Goal: Use online tool/utility: Utilize a website feature to perform a specific function

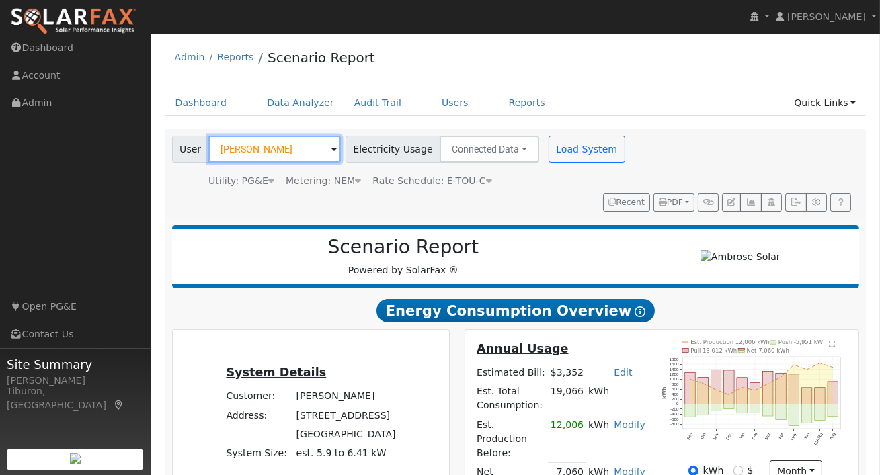
click at [234, 139] on input "[PERSON_NAME]" at bounding box center [274, 149] width 132 height 27
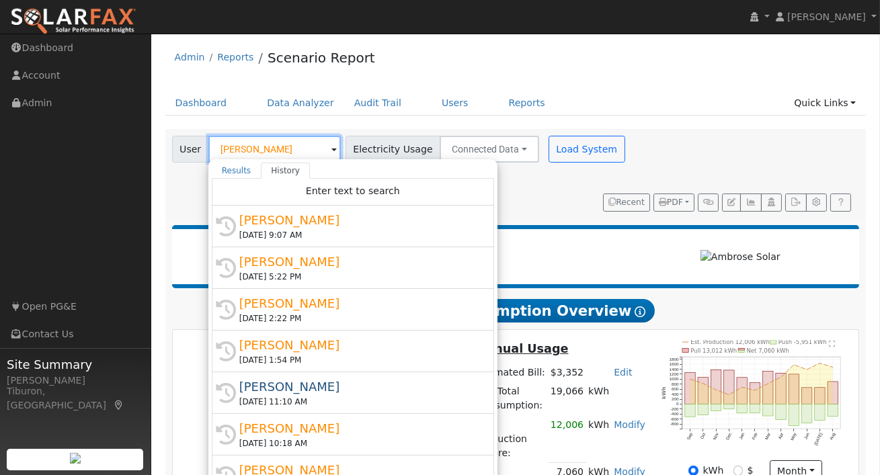
click at [234, 139] on input "[PERSON_NAME]" at bounding box center [274, 149] width 132 height 27
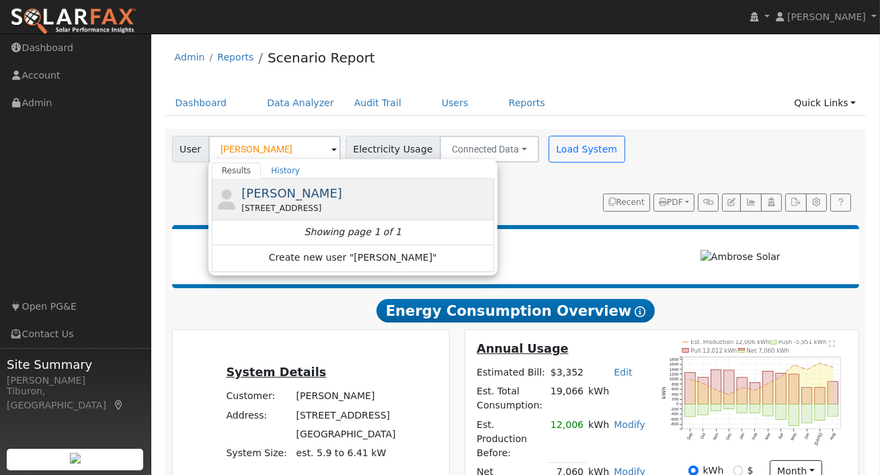
click at [292, 206] on div "[STREET_ADDRESS]" at bounding box center [365, 208] width 249 height 12
type input "[PERSON_NAME]"
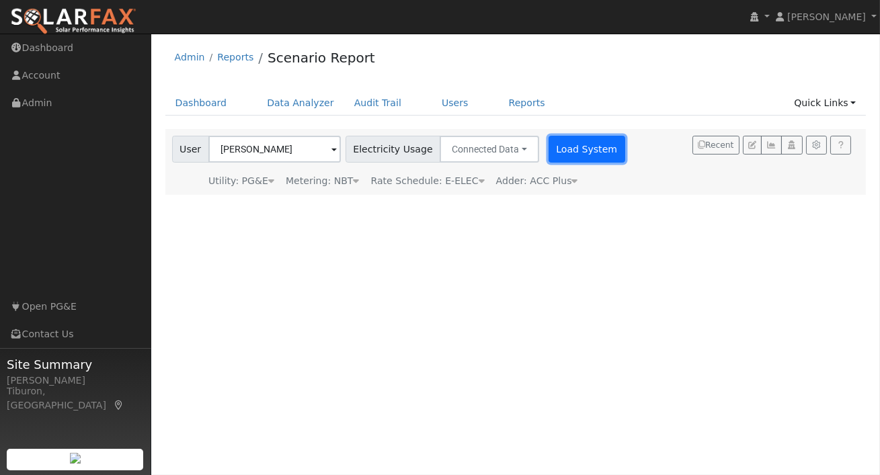
click at [568, 151] on button "Load System" at bounding box center [586, 149] width 77 height 27
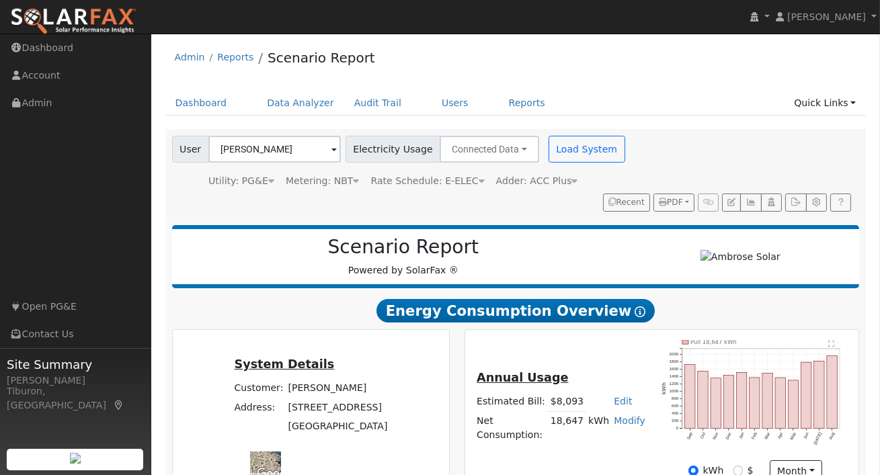
type input "21730"
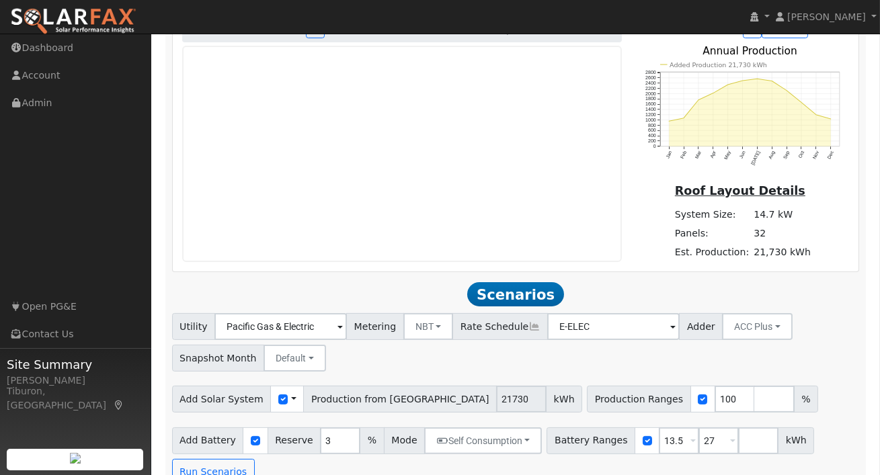
scroll to position [785, 0]
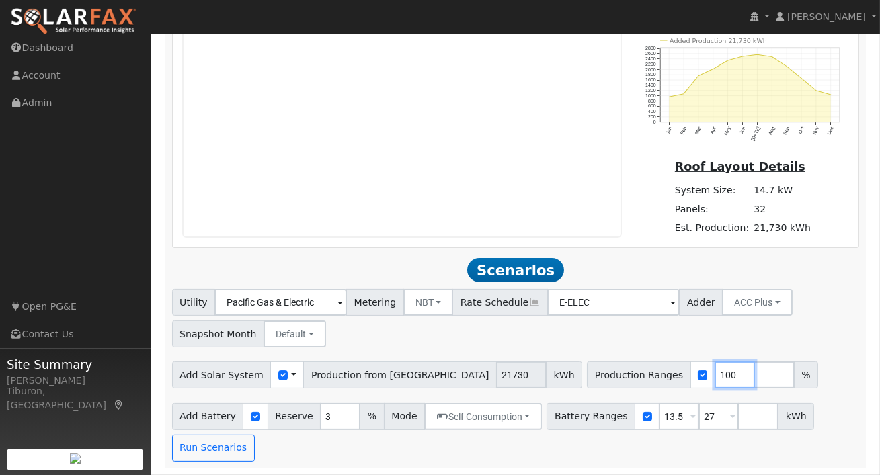
drag, startPoint x: 645, startPoint y: 374, endPoint x: 603, endPoint y: 373, distance: 42.3
click at [603, 373] on div "Production Ranges 100 %" at bounding box center [702, 374] width 231 height 27
type input "116.5"
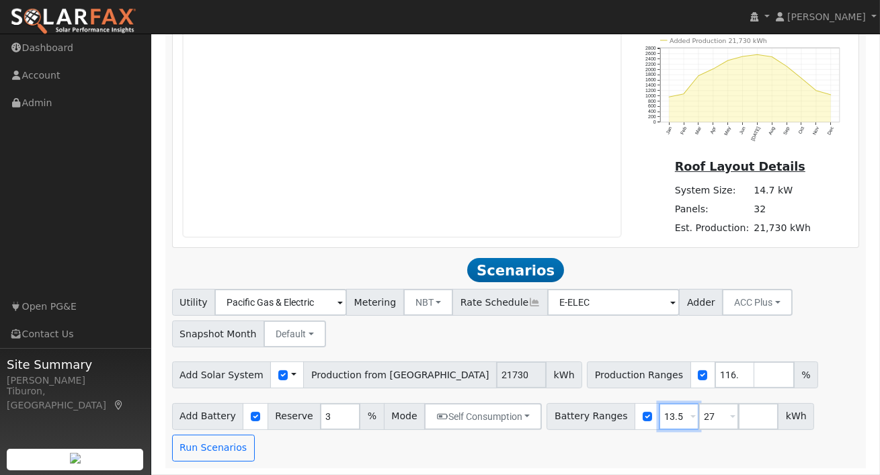
drag, startPoint x: 672, startPoint y: 417, endPoint x: 634, endPoint y: 413, distance: 38.4
click at [634, 413] on div "Battery Ranges 13.5 Overrides Reserve % Mode None None Self Consumption Peak Sa…" at bounding box center [679, 416] width 267 height 27
type input "27"
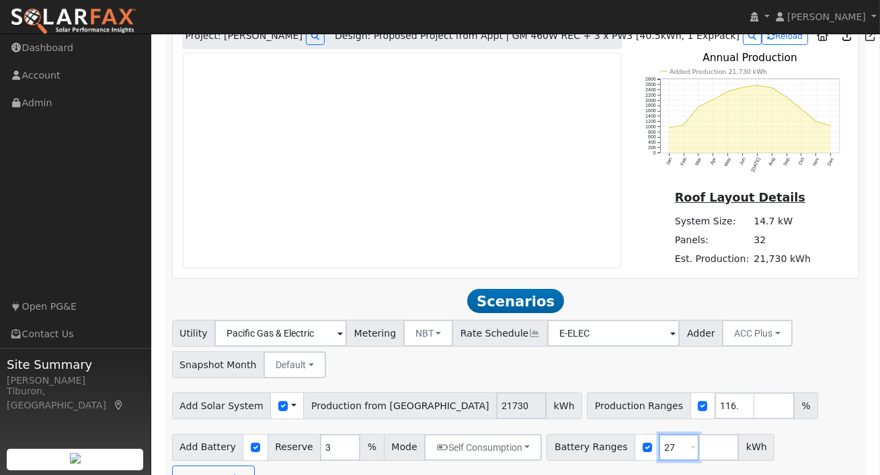
type input "27"
drag, startPoint x: 325, startPoint y: 441, endPoint x: 304, endPoint y: 445, distance: 21.8
click at [306, 444] on div "Add Battery Reserve 3 % Mode Self Consumption Self Consumption Peak Savings ACC…" at bounding box center [357, 447] width 370 height 27
drag, startPoint x: 330, startPoint y: 450, endPoint x: 307, endPoint y: 445, distance: 23.3
click at [307, 445] on div "Add Battery Reserve 3 % Mode Self Consumption Self Consumption Peak Savings ACC…" at bounding box center [357, 447] width 370 height 27
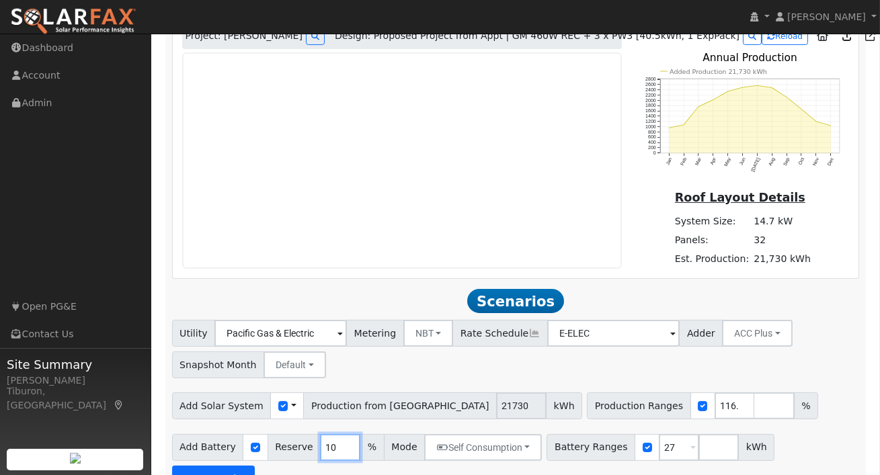
type input "10"
click at [255, 466] on button "Run Scenarios" at bounding box center [213, 479] width 83 height 27
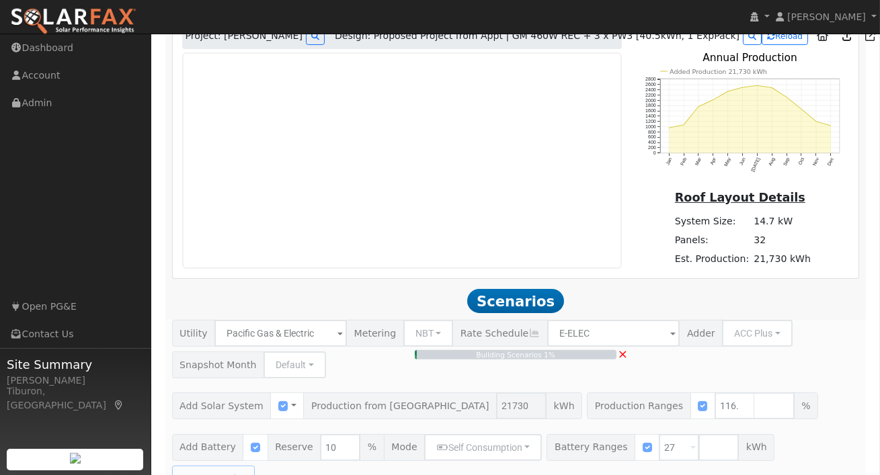
type input "$59,068"
type input "$32,400"
type input "$27,440"
type input "16.9"
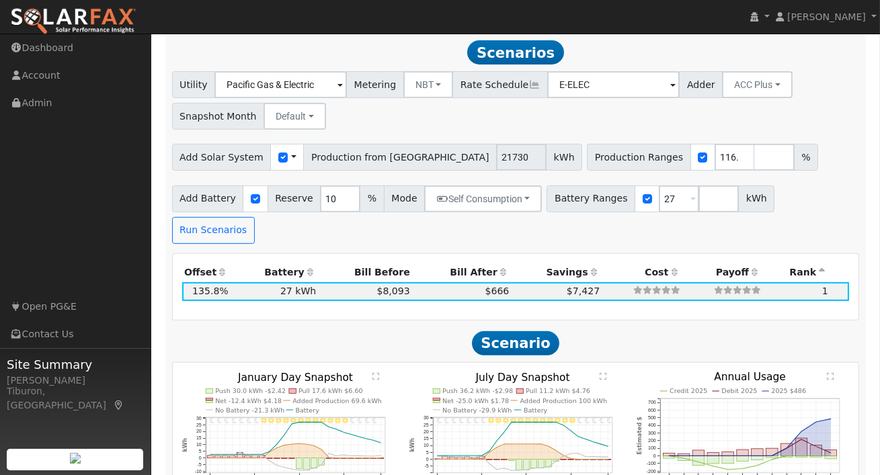
scroll to position [1005, 0]
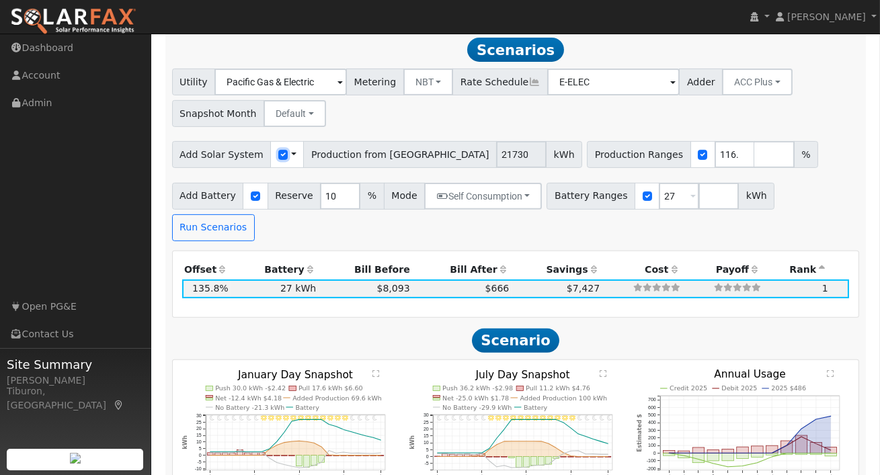
click at [278, 156] on input "checkbox" at bounding box center [282, 154] width 9 height 9
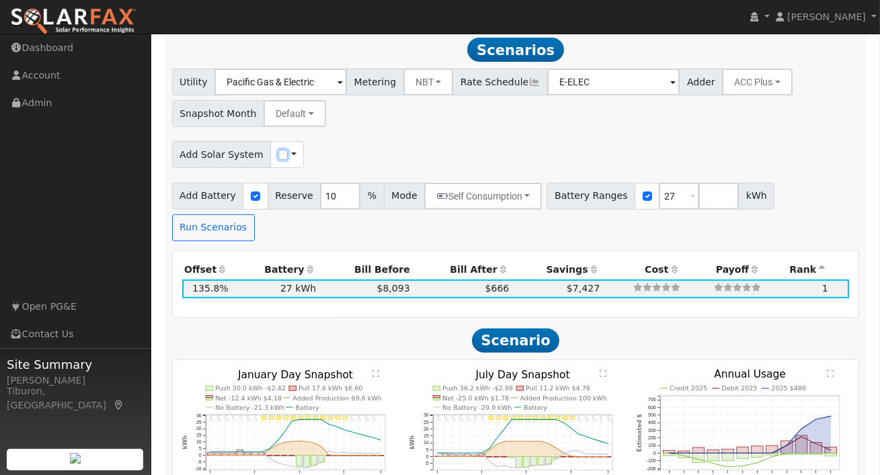
click at [278, 157] on input "checkbox" at bounding box center [282, 154] width 9 height 9
checkbox input "true"
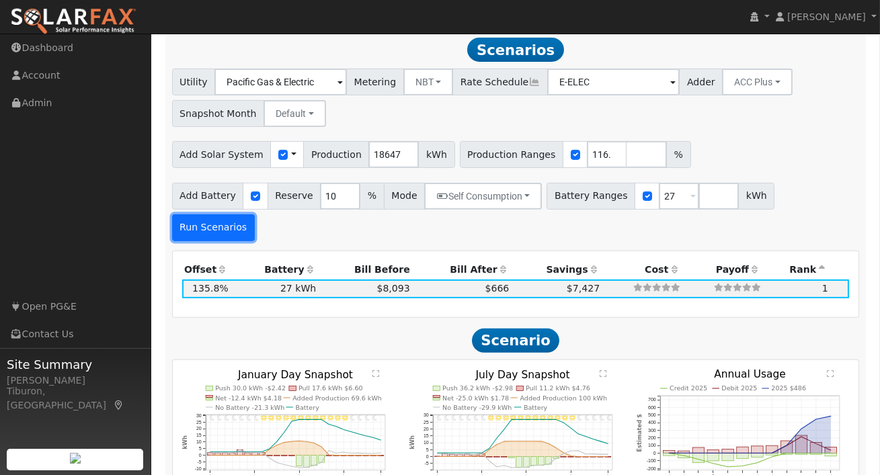
click at [255, 214] on button "Run Scenarios" at bounding box center [213, 227] width 83 height 27
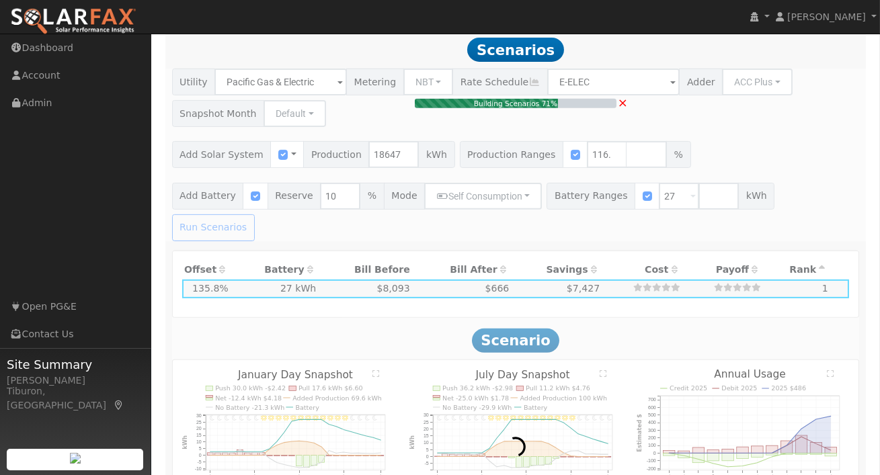
type input "$50,689"
type input "$24,927"
type input "14.5"
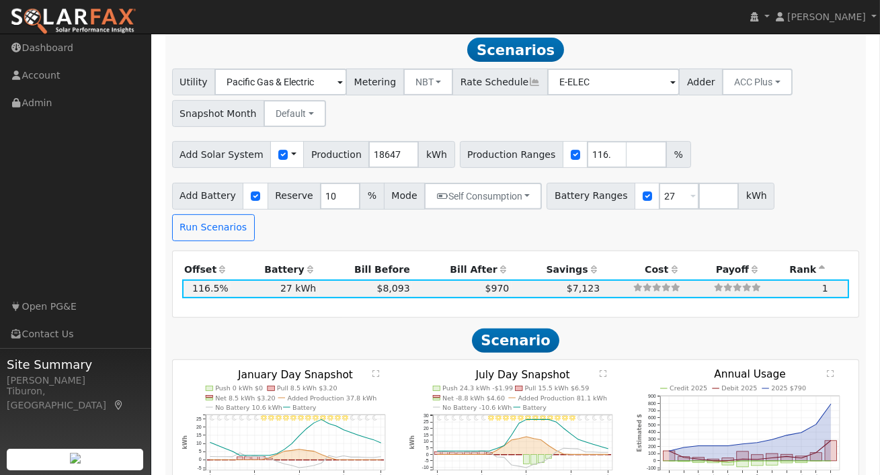
scroll to position [1003, 0]
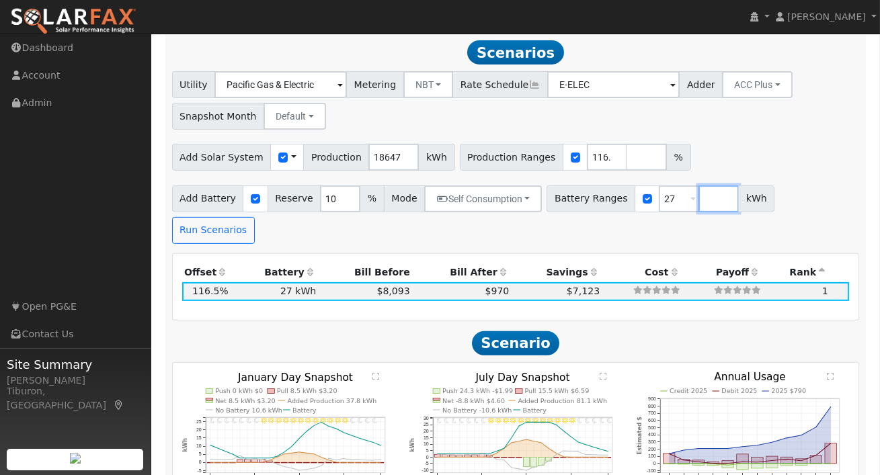
click at [698, 198] on input "number" at bounding box center [718, 198] width 40 height 27
type input "0"
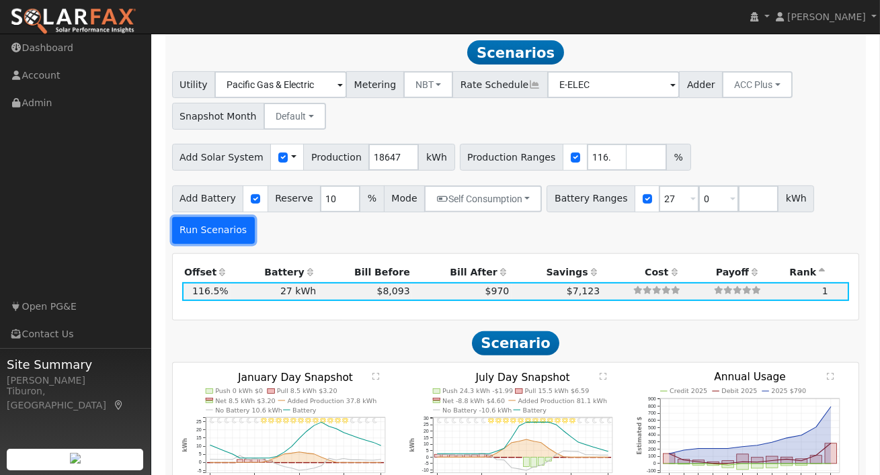
type input "0"
type input "27"
click at [233, 231] on button "Run Scenarios" at bounding box center [213, 230] width 83 height 27
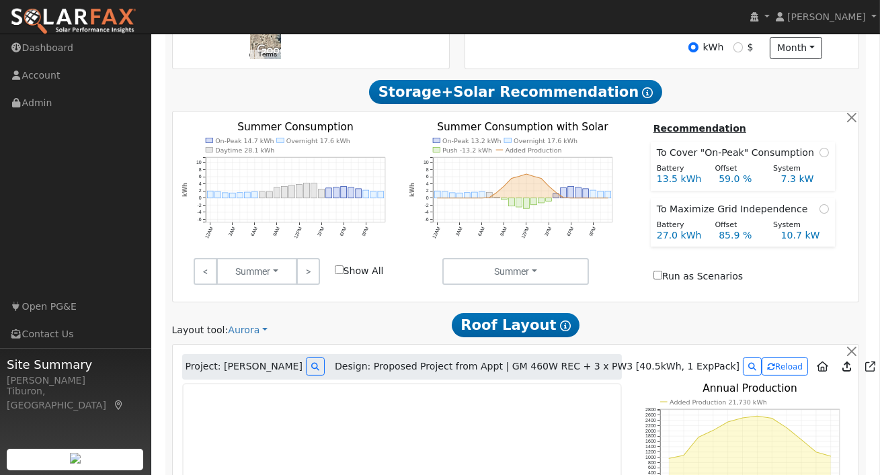
scroll to position [0, 0]
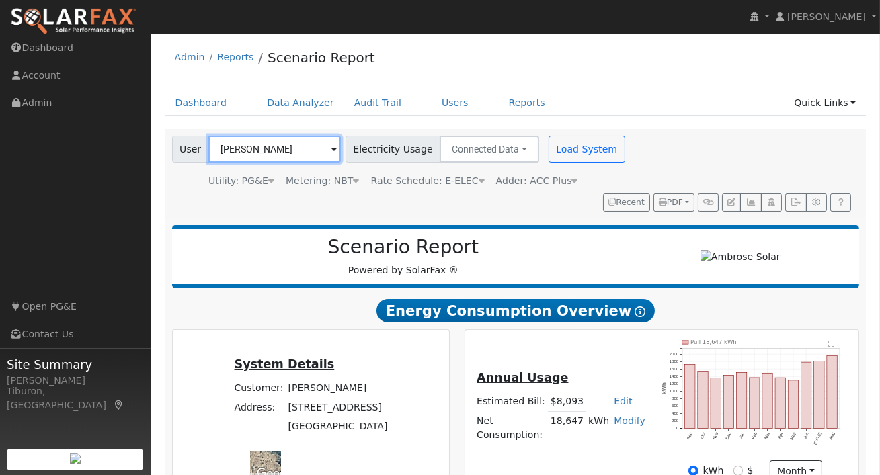
click at [249, 149] on input "[PERSON_NAME]" at bounding box center [274, 149] width 132 height 27
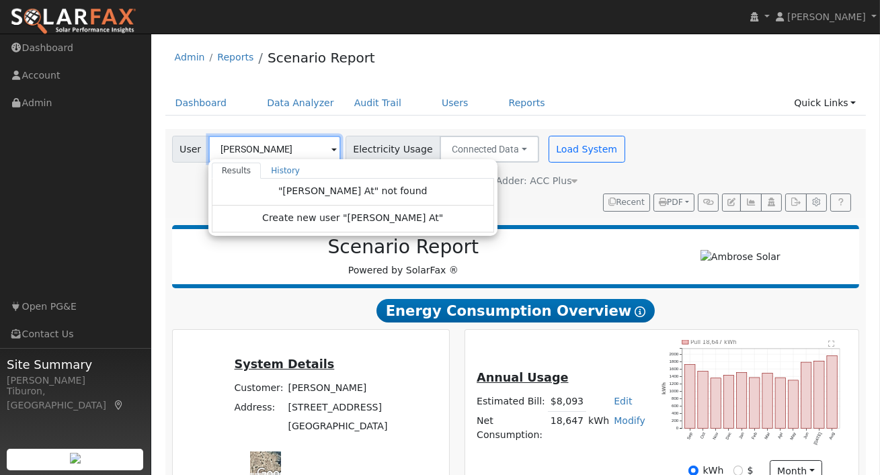
drag, startPoint x: 256, startPoint y: 148, endPoint x: 200, endPoint y: 144, distance: 56.6
click at [200, 144] on div "User [PERSON_NAME] At Results History "[PERSON_NAME] At" not found Create new u…" at bounding box center [256, 149] width 169 height 27
type input "H"
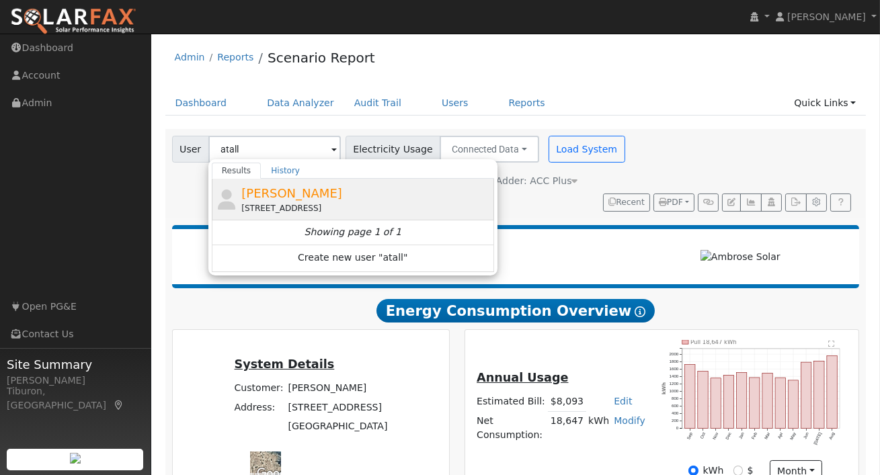
click at [278, 185] on div "[PERSON_NAME] [STREET_ADDRESS]" at bounding box center [365, 199] width 249 height 30
type input "[PERSON_NAME]"
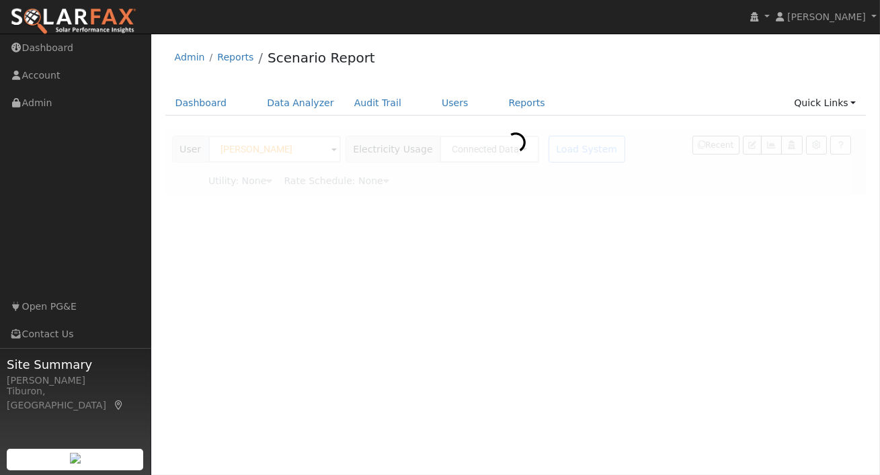
type input "Pacific Gas & Electric"
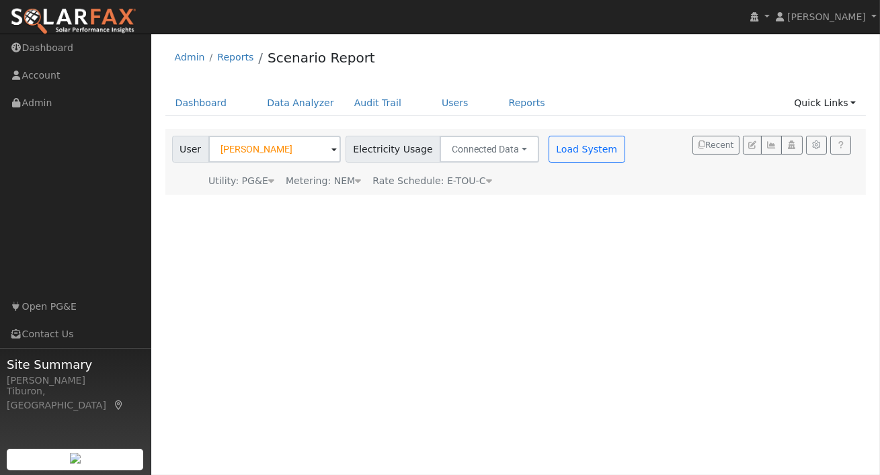
click at [342, 180] on div "Metering: NEM" at bounding box center [323, 181] width 75 height 14
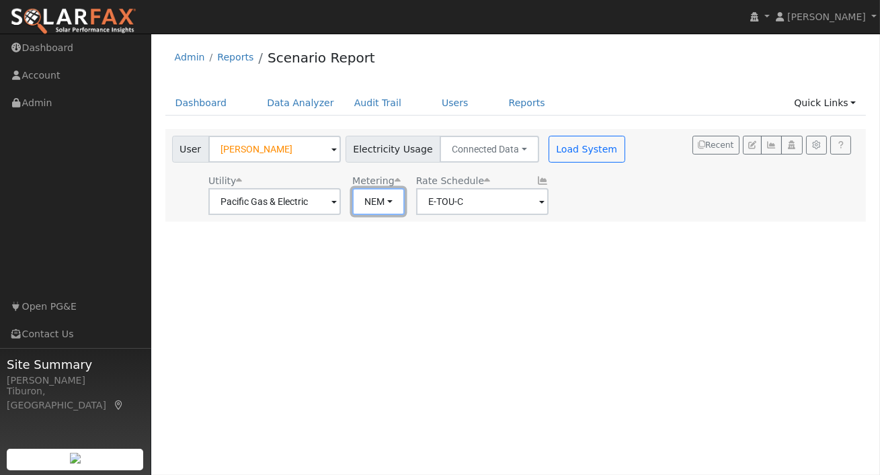
drag, startPoint x: 371, startPoint y: 205, endPoint x: 382, endPoint y: 222, distance: 20.9
click at [371, 205] on button "NEM" at bounding box center [378, 201] width 52 height 27
click at [389, 249] on link "NBT" at bounding box center [389, 250] width 93 height 19
type input "E-ELEC"
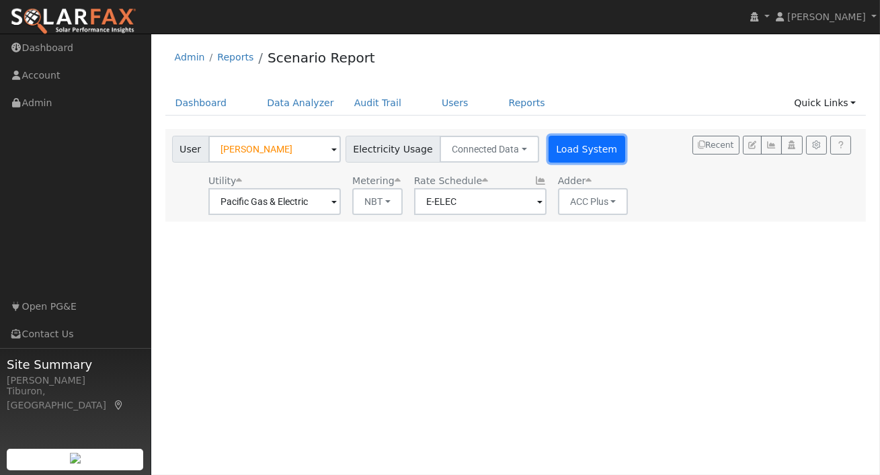
click at [574, 151] on button "Load System" at bounding box center [586, 149] width 77 height 27
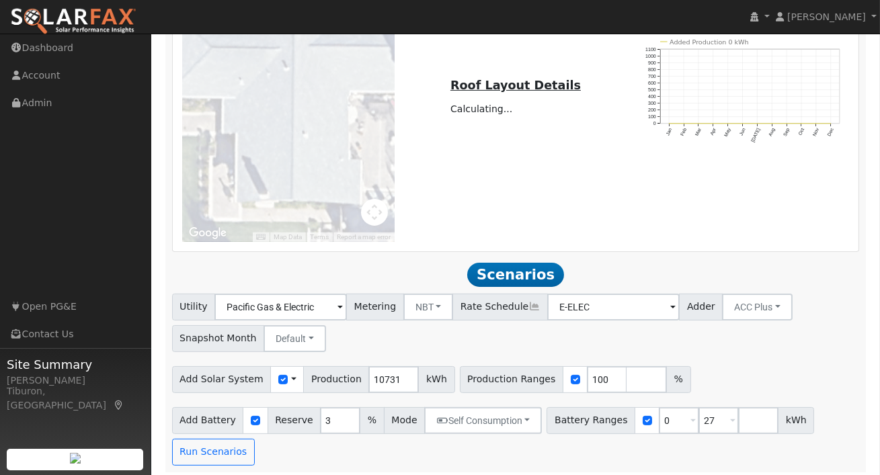
scroll to position [843, 0]
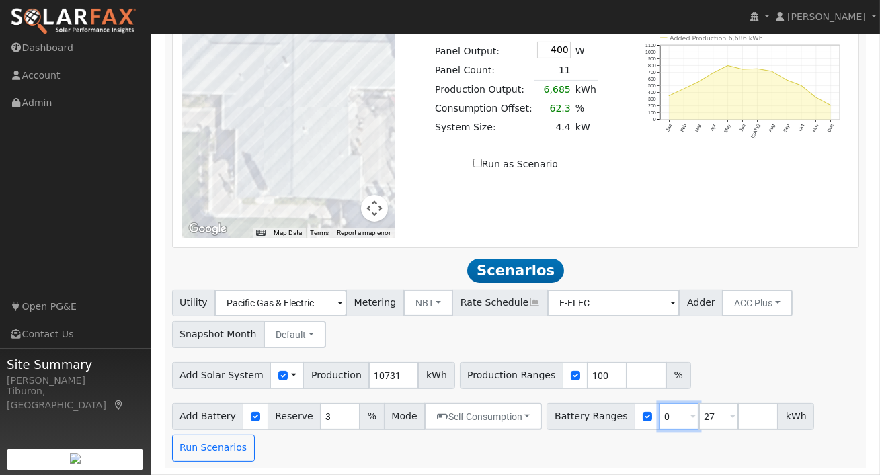
drag, startPoint x: 663, startPoint y: 417, endPoint x: 640, endPoint y: 417, distance: 22.2
click at [640, 417] on div "Battery Ranges 0 Overrides Reserve % Mode None None Self Consumption Peak Savin…" at bounding box center [679, 416] width 267 height 27
type input "13.6"
drag, startPoint x: 592, startPoint y: 379, endPoint x: 561, endPoint y: 372, distance: 31.8
click at [561, 372] on div "Production Ranges 100 %" at bounding box center [575, 375] width 231 height 27
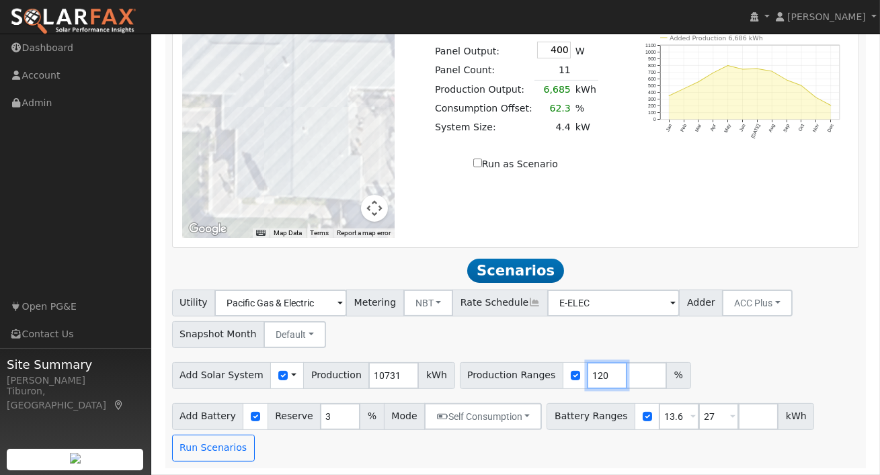
type input "120"
click at [627, 379] on input "number" at bounding box center [646, 375] width 40 height 27
type input "140"
click at [666, 372] on input "number" at bounding box center [686, 375] width 40 height 27
type input "150"
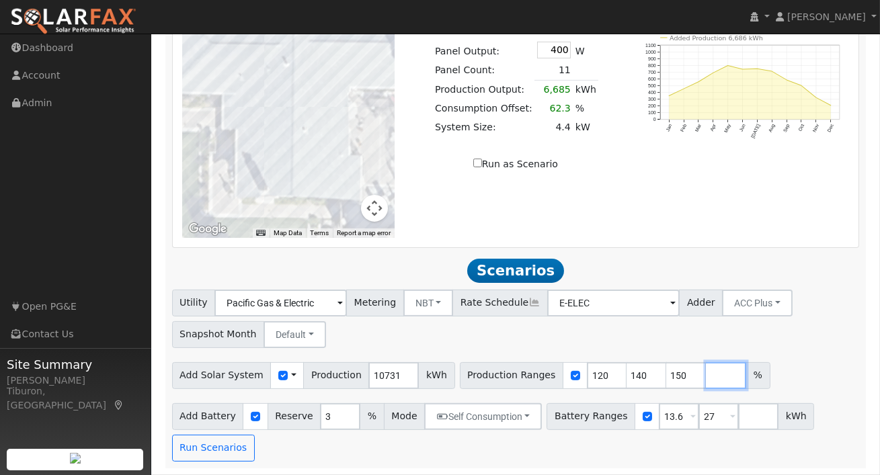
click at [706, 378] on input "number" at bounding box center [726, 375] width 40 height 27
type input "160"
click at [828, 331] on div "Utility Pacific Gas & Electric Metering NBT NEM NBT Rate Schedule E-ELEC Adder …" at bounding box center [515, 316] width 692 height 63
drag, startPoint x: 588, startPoint y: 375, endPoint x: 562, endPoint y: 376, distance: 25.6
click at [562, 376] on div "Production Ranges 120 140 150 160 %" at bounding box center [635, 375] width 350 height 27
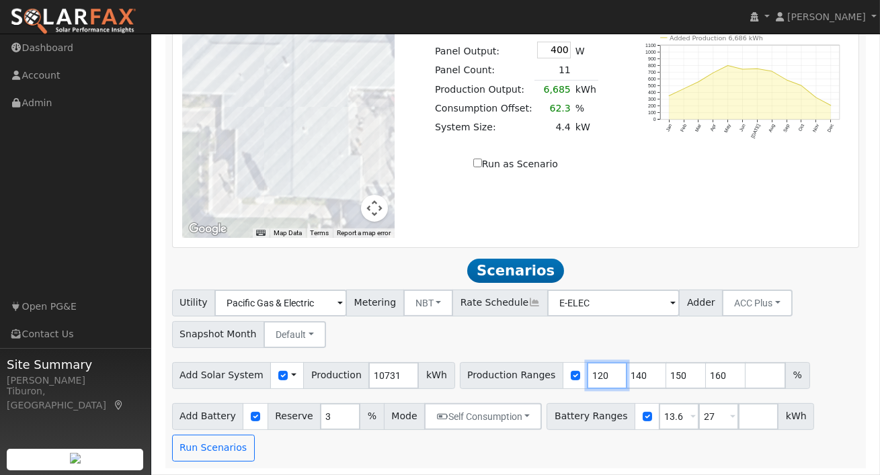
drag, startPoint x: 591, startPoint y: 374, endPoint x: 572, endPoint y: 375, distance: 18.8
click at [587, 375] on input "120" at bounding box center [607, 375] width 40 height 27
type input "130"
click at [221, 445] on button "Run Scenarios" at bounding box center [213, 448] width 83 height 27
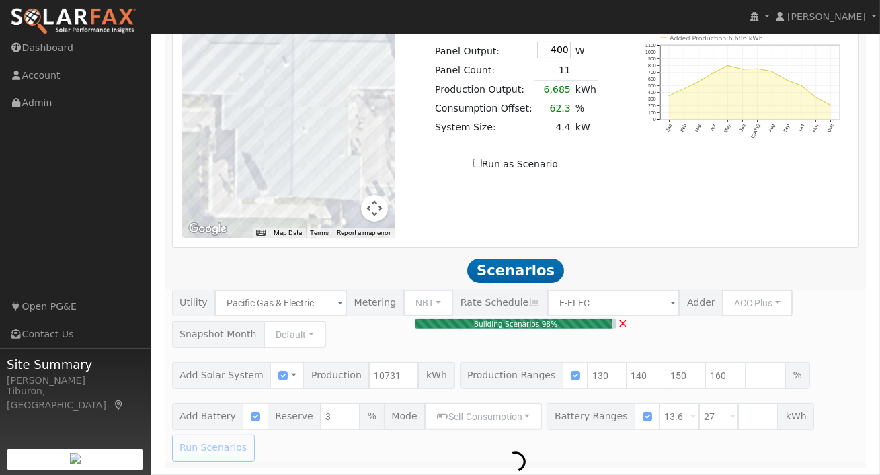
type input "$37,557"
type input "$16,320"
type input "$16,163"
type input "10.7"
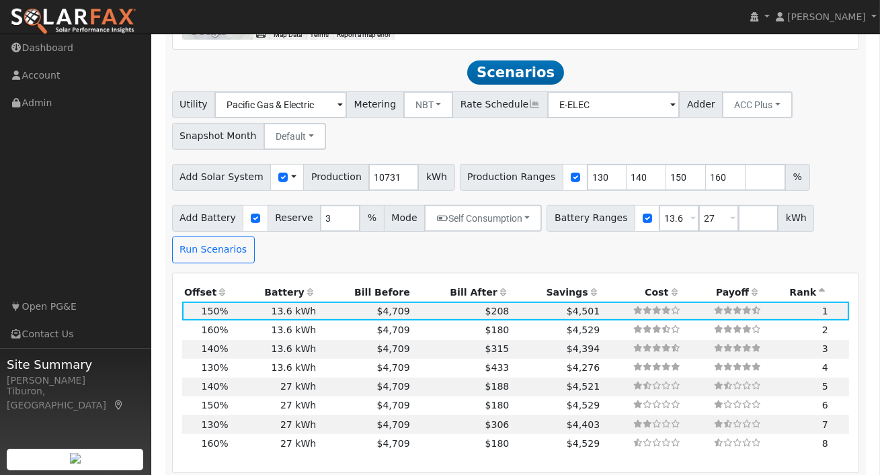
scroll to position [1060, 0]
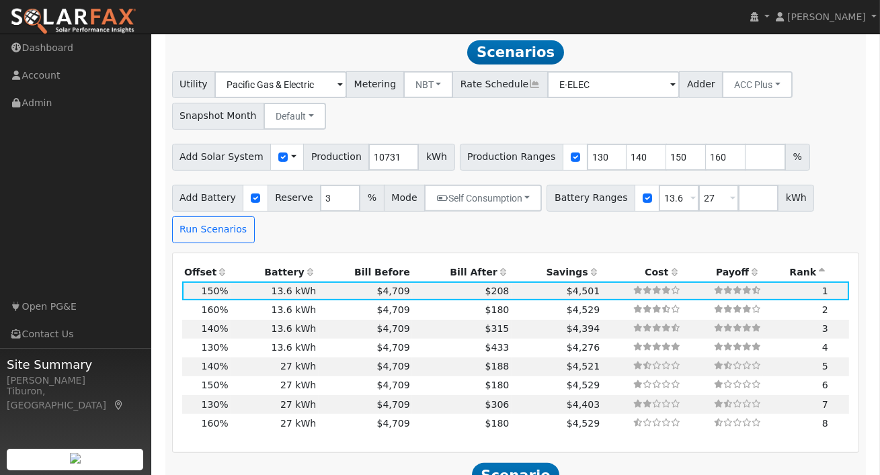
click at [468, 272] on th "Bill After" at bounding box center [461, 272] width 99 height 19
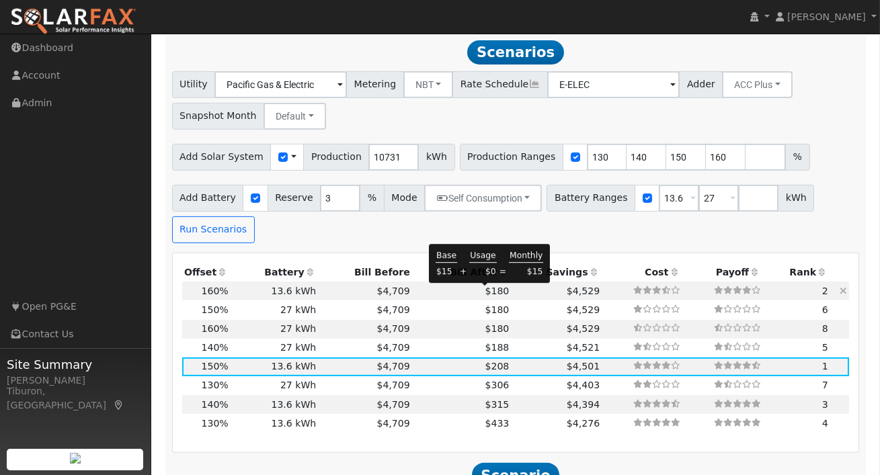
click at [492, 294] on span "$180" at bounding box center [497, 291] width 24 height 11
type input "$40,063"
type input "$16,915"
type input "11.4"
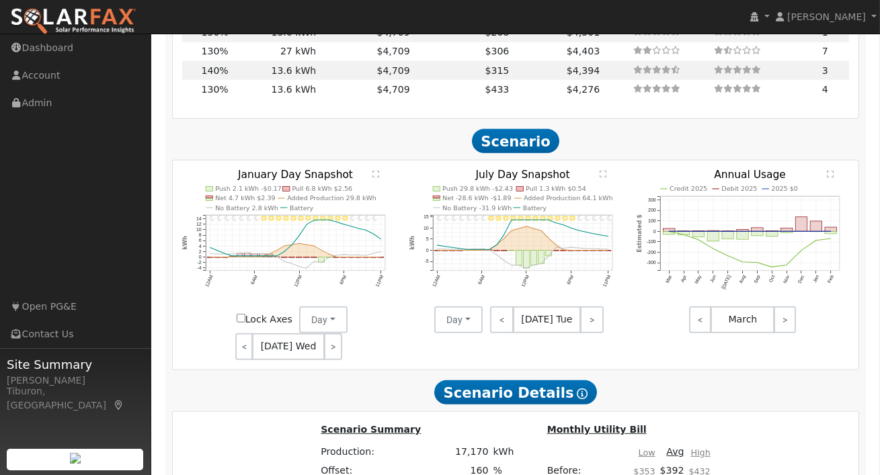
scroll to position [1488, 0]
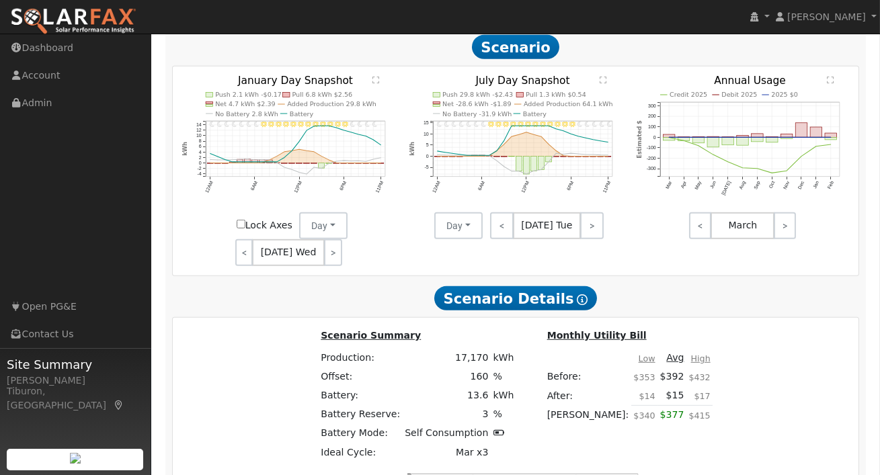
click at [242, 225] on input "Lock Axes" at bounding box center [241, 224] width 9 height 9
checkbox input "true"
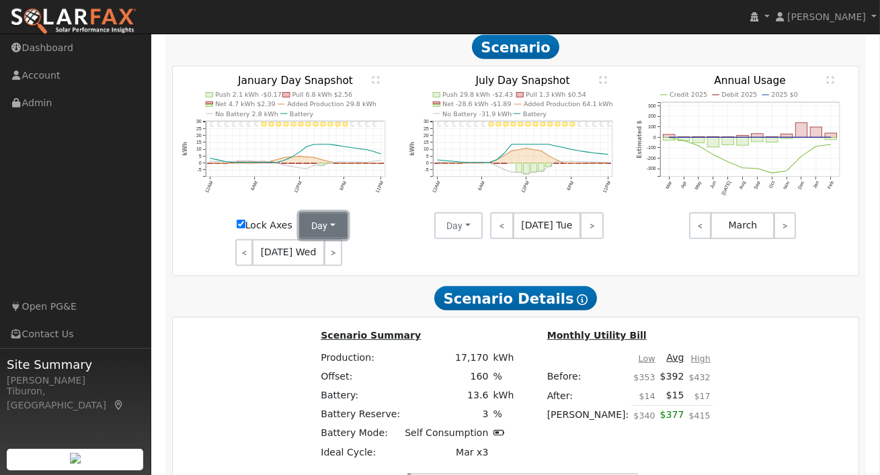
click at [328, 229] on button "Day" at bounding box center [323, 225] width 48 height 27
click at [334, 277] on link "Month Average" at bounding box center [346, 274] width 93 height 19
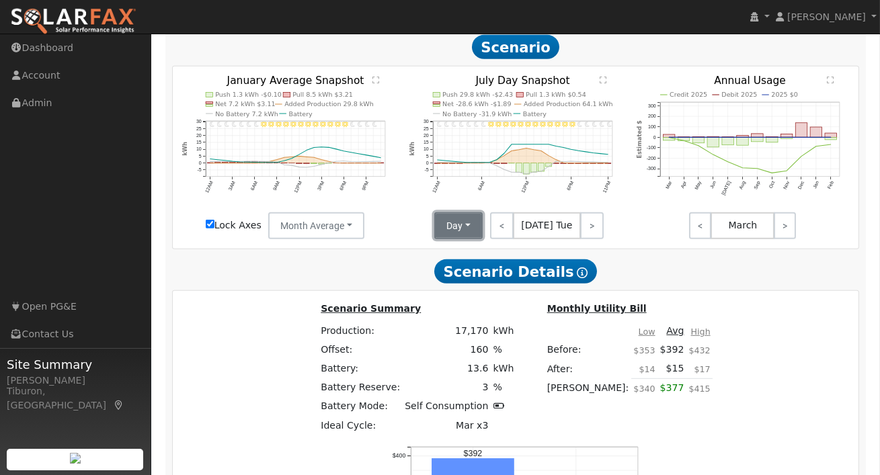
click at [462, 223] on button "Day" at bounding box center [458, 225] width 48 height 27
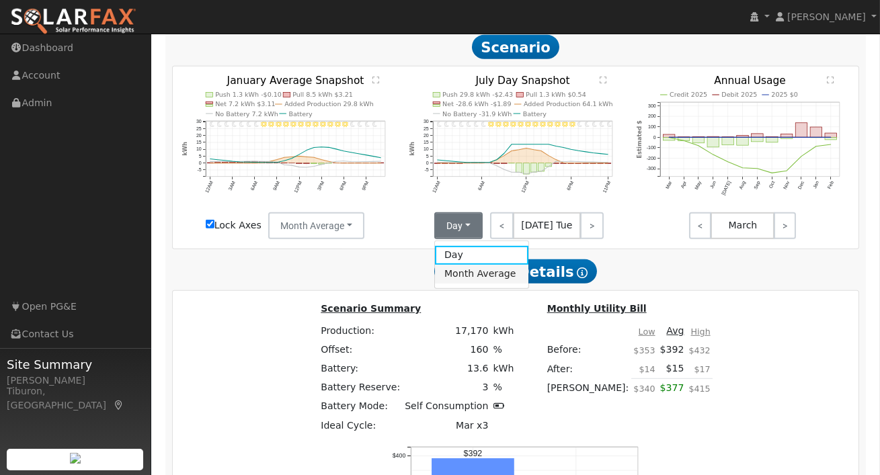
click at [470, 279] on link "Month Average" at bounding box center [481, 274] width 93 height 19
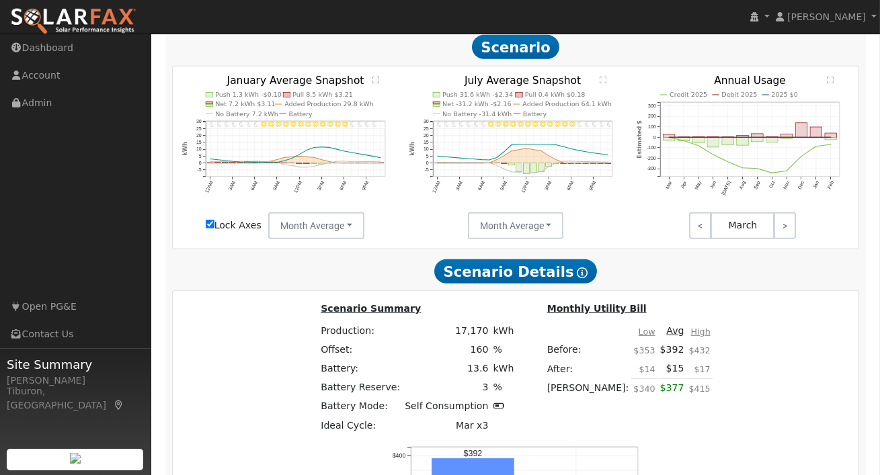
click at [376, 81] on text "" at bounding box center [375, 81] width 7 height 8
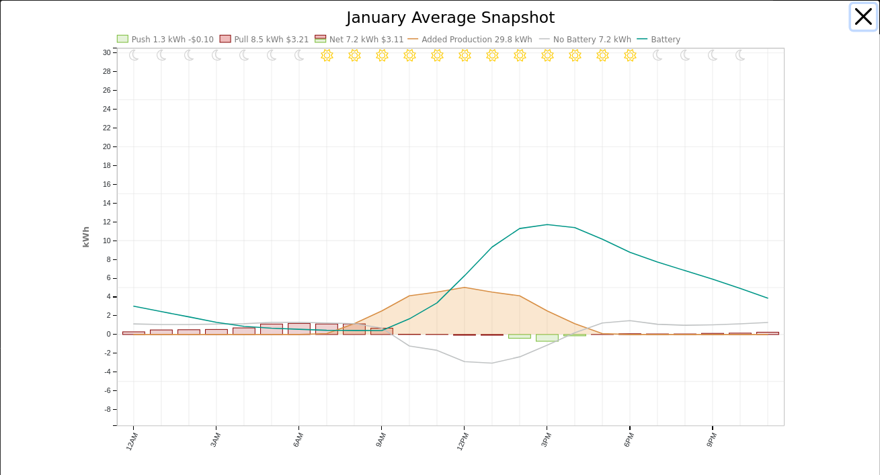
click at [859, 13] on button "button" at bounding box center [864, 17] width 26 height 26
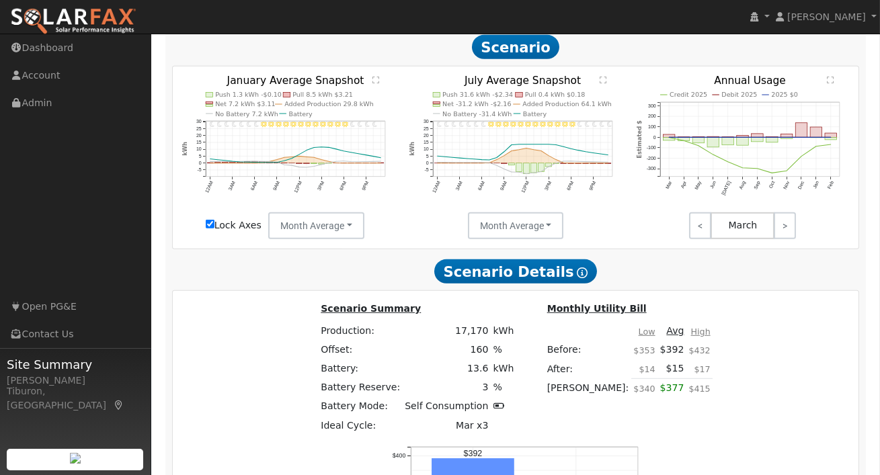
click at [603, 83] on text "" at bounding box center [602, 81] width 7 height 8
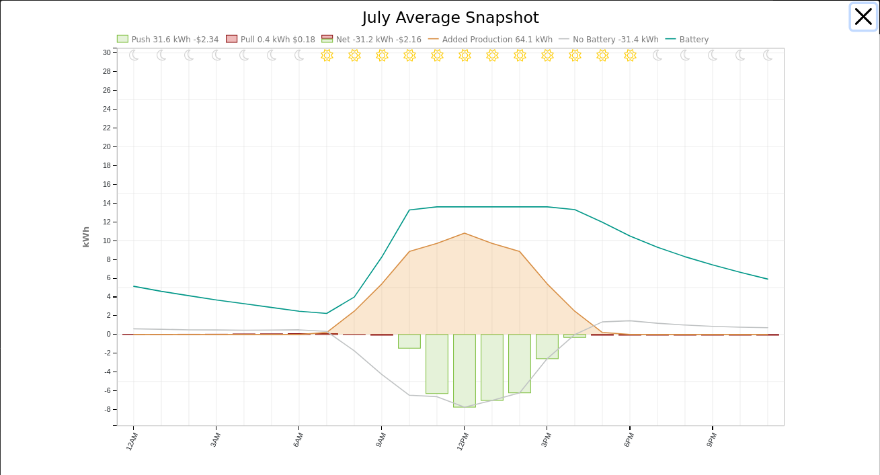
click at [863, 14] on button "button" at bounding box center [864, 17] width 26 height 26
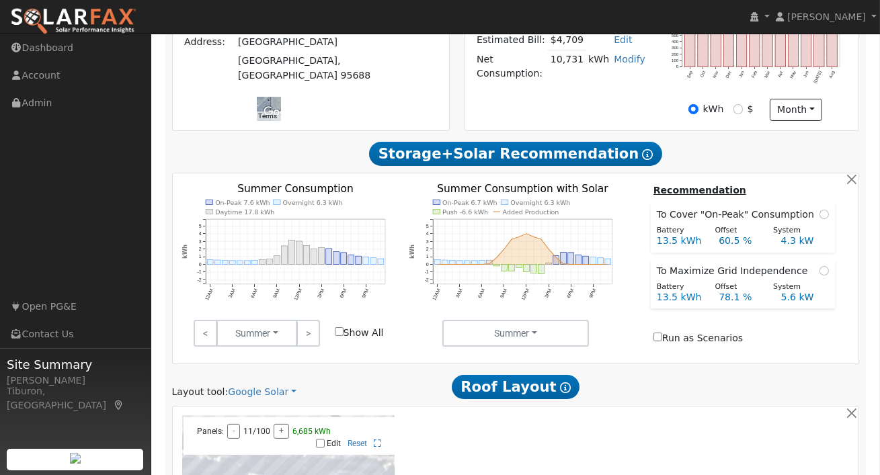
scroll to position [0, 0]
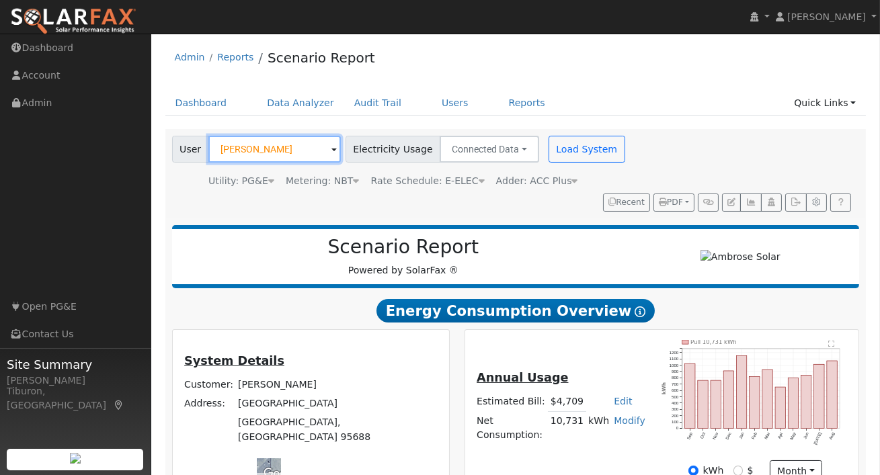
click at [263, 152] on input "[PERSON_NAME]" at bounding box center [274, 149] width 132 height 27
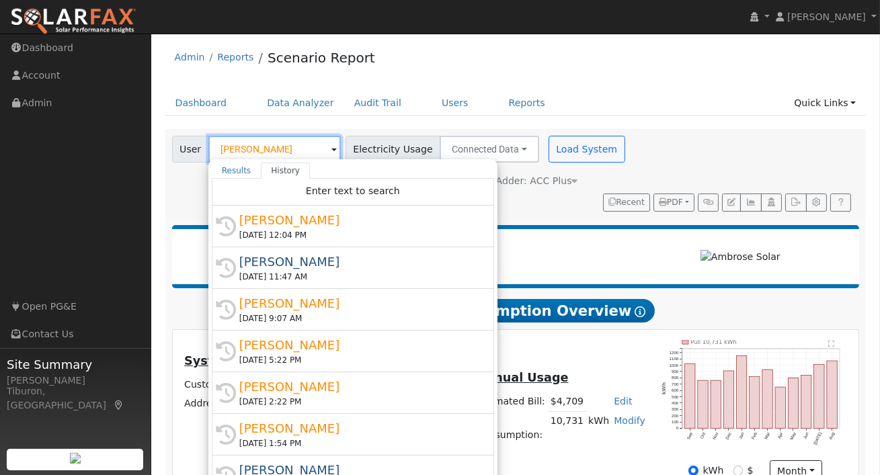
drag, startPoint x: 263, startPoint y: 152, endPoint x: 253, endPoint y: 151, distance: 10.8
click at [263, 152] on input "[PERSON_NAME]" at bounding box center [274, 149] width 132 height 27
click at [273, 153] on input "[PERSON_NAME]" at bounding box center [274, 149] width 132 height 27
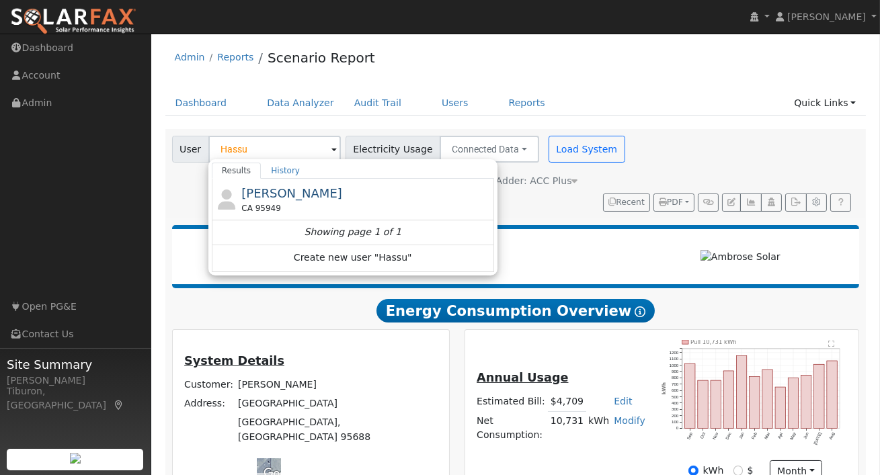
drag, startPoint x: 299, startPoint y: 199, endPoint x: 320, endPoint y: 198, distance: 20.9
click at [300, 199] on span "[PERSON_NAME]" at bounding box center [291, 193] width 101 height 14
type input "[PERSON_NAME]"
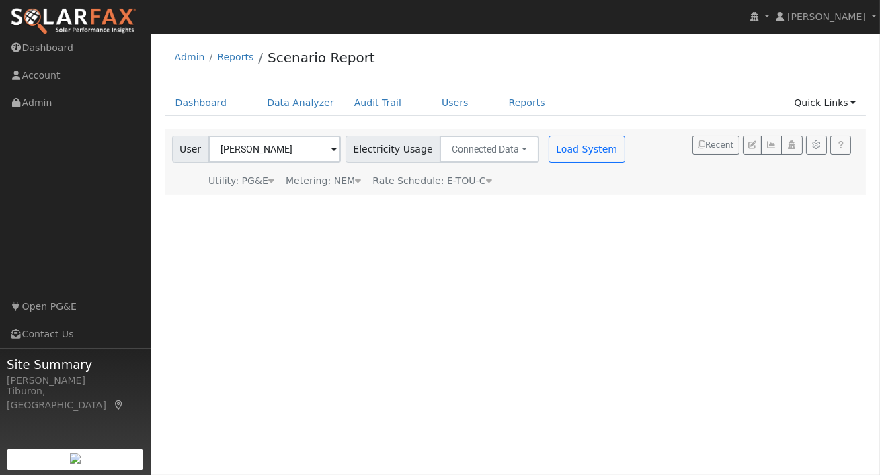
click at [339, 183] on div "Metering: NEM" at bounding box center [323, 181] width 75 height 14
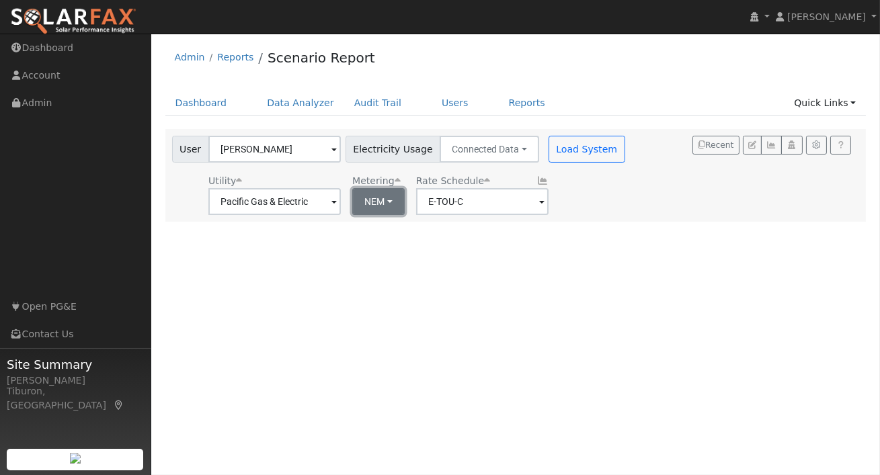
drag, startPoint x: 357, startPoint y: 196, endPoint x: 377, endPoint y: 208, distance: 23.2
click at [357, 196] on button "NEM" at bounding box center [378, 201] width 52 height 27
click at [382, 248] on link "NBT" at bounding box center [389, 250] width 93 height 19
type input "E-ELEC"
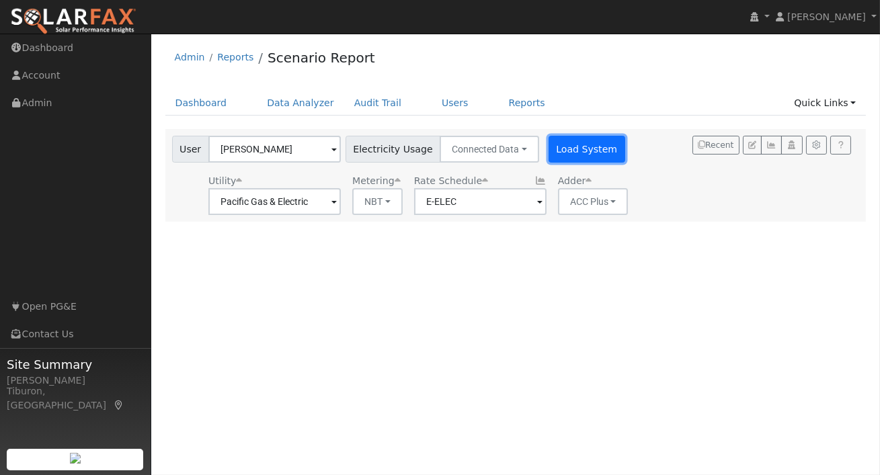
click at [579, 152] on button "Load System" at bounding box center [586, 149] width 77 height 27
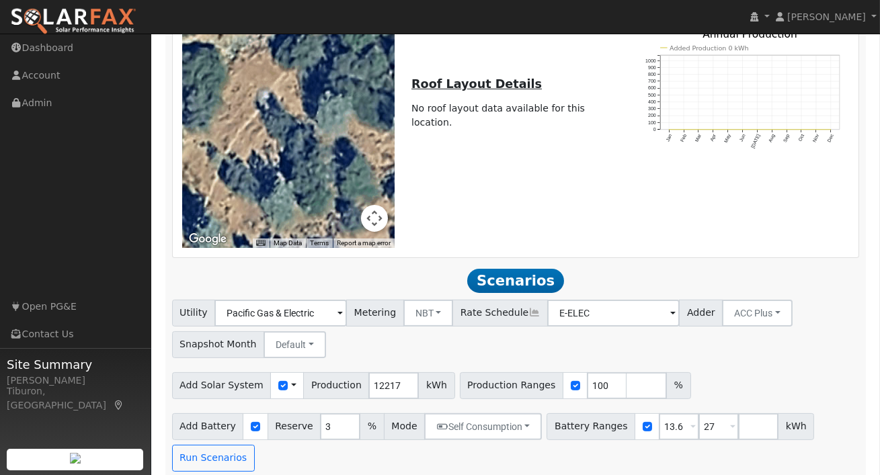
scroll to position [843, 0]
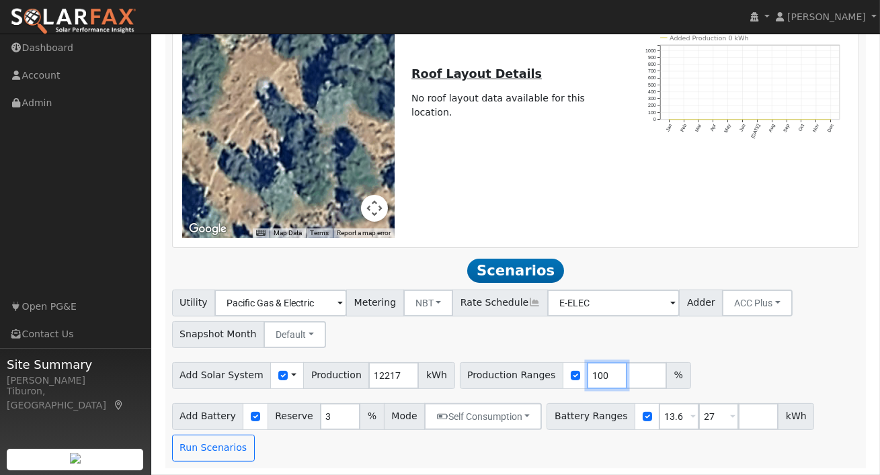
drag, startPoint x: 593, startPoint y: 377, endPoint x: 548, endPoint y: 375, distance: 44.4
click at [548, 375] on div "Production Ranges 100 %" at bounding box center [575, 375] width 231 height 27
type input "149.6"
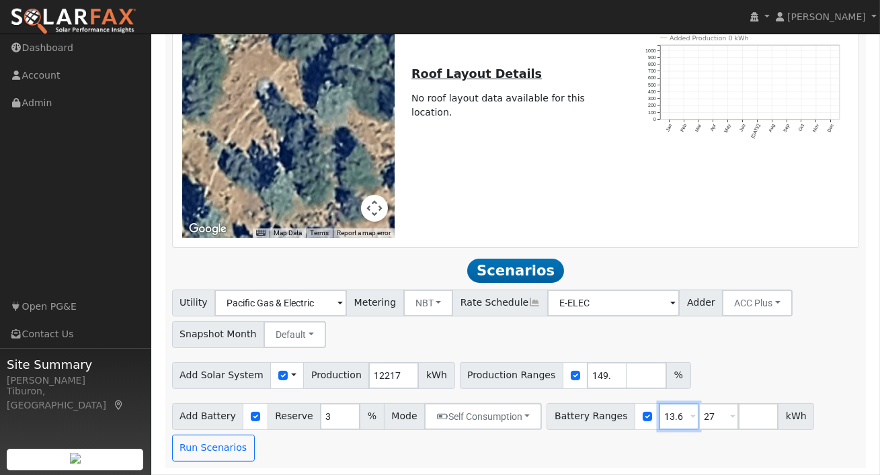
drag, startPoint x: 674, startPoint y: 417, endPoint x: 627, endPoint y: 415, distance: 47.1
click at [638, 415] on div "Battery Ranges 13.6 Overrides Reserve % Mode None None Self Consumption Peak Sa…" at bounding box center [679, 416] width 267 height 27
type input "27"
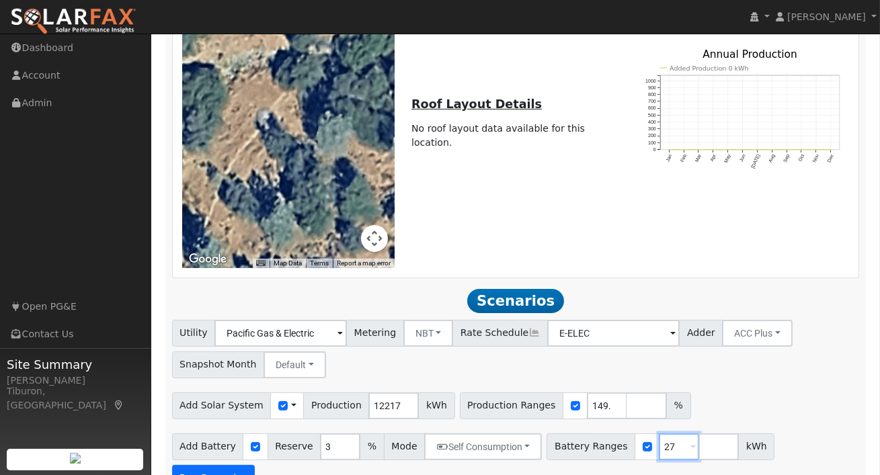
type input "27"
click at [255, 465] on button "Run Scenarios" at bounding box center [213, 478] width 83 height 27
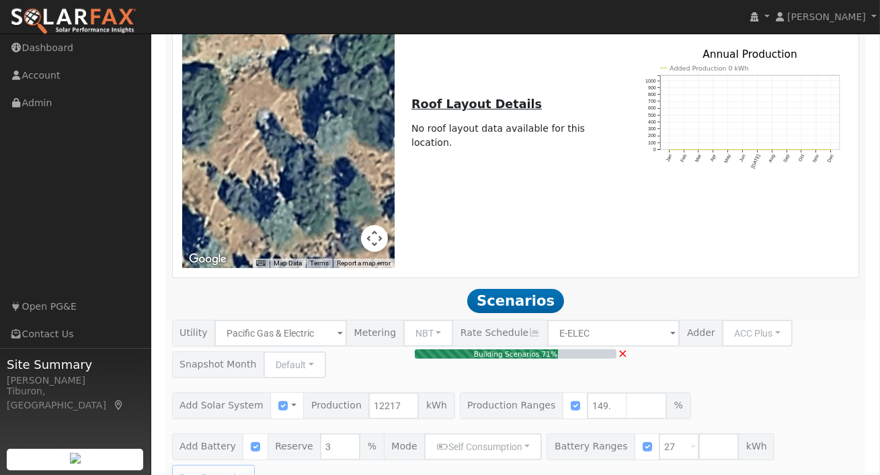
type input "$42,646"
type input "$32,400"
type input "$22,514"
type input "12.2"
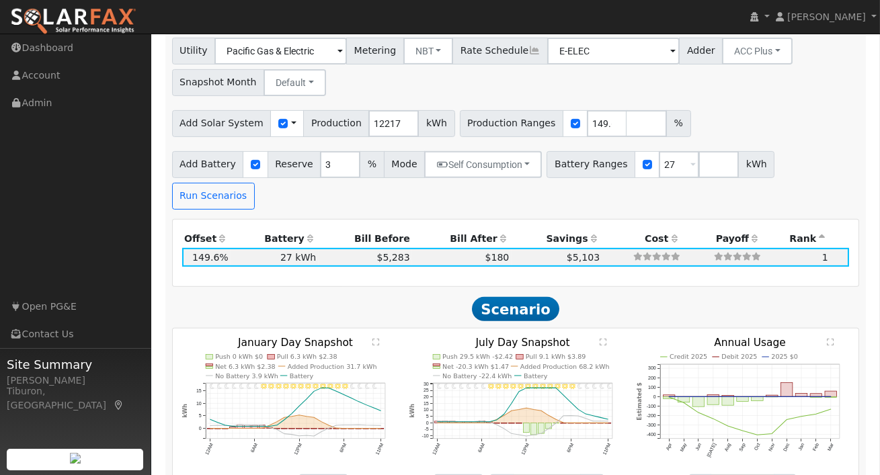
scroll to position [1259, 0]
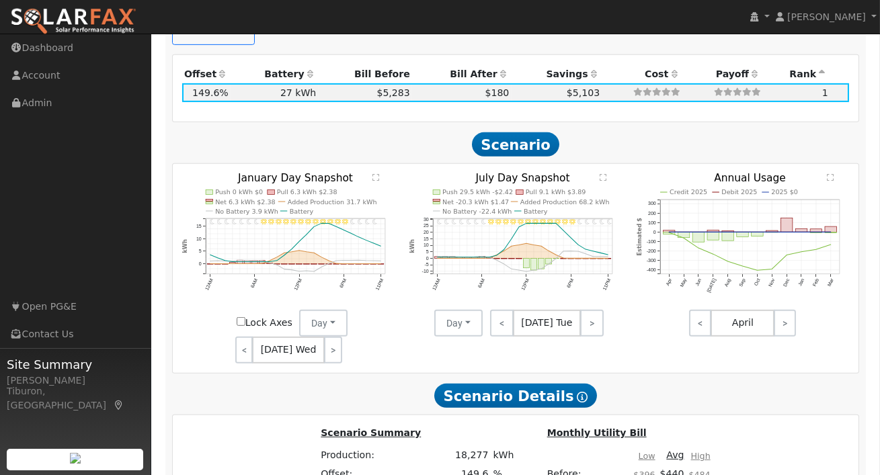
click at [289, 337] on span "[DATE] Wed" at bounding box center [288, 350] width 73 height 27
click at [322, 310] on button "Day" at bounding box center [323, 323] width 48 height 27
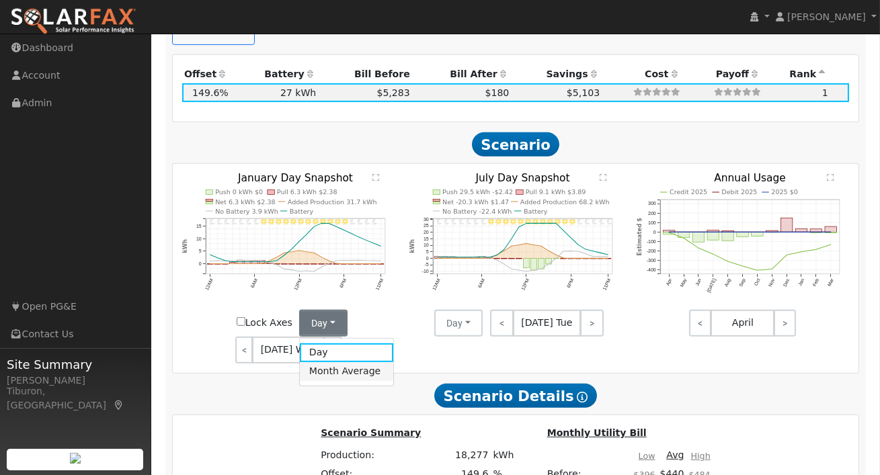
click at [343, 362] on link "Month Average" at bounding box center [346, 371] width 93 height 19
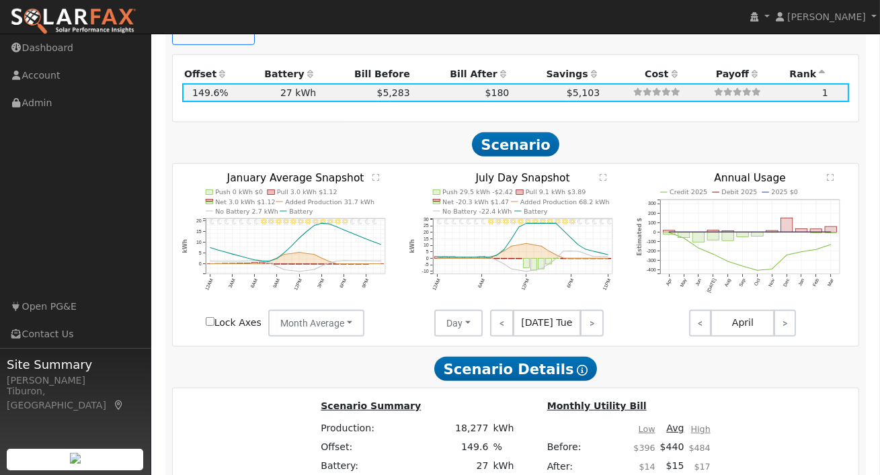
click at [550, 310] on span "[DATE] Tue" at bounding box center [547, 323] width 68 height 27
drag, startPoint x: 461, startPoint y: 293, endPoint x: 468, endPoint y: 298, distance: 8.2
click at [461, 310] on button "Day" at bounding box center [458, 323] width 48 height 27
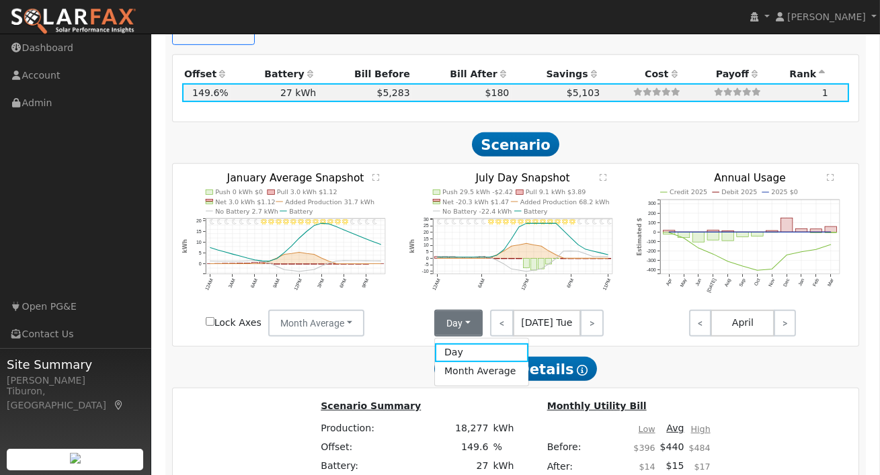
drag, startPoint x: 477, startPoint y: 341, endPoint x: 372, endPoint y: 315, distance: 108.0
click at [476, 362] on link "Month Average" at bounding box center [481, 371] width 93 height 19
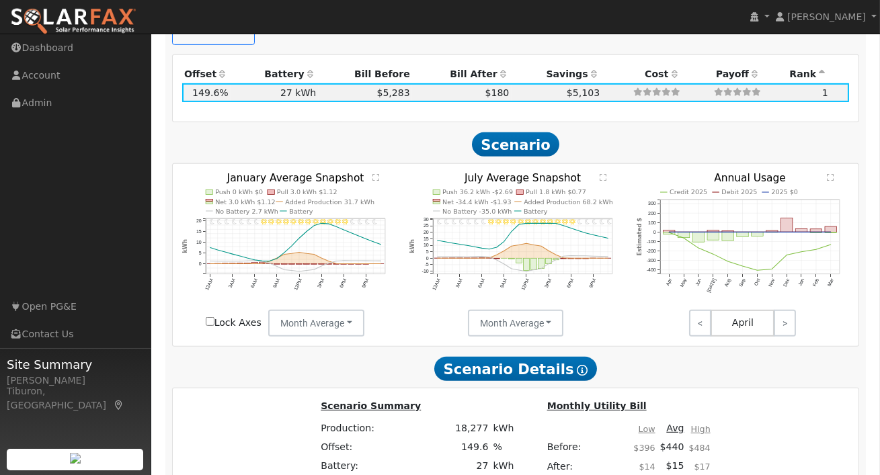
click at [211, 317] on input "Lock Axes" at bounding box center [210, 321] width 9 height 9
checkbox input "true"
click at [374, 174] on text "" at bounding box center [375, 178] width 7 height 8
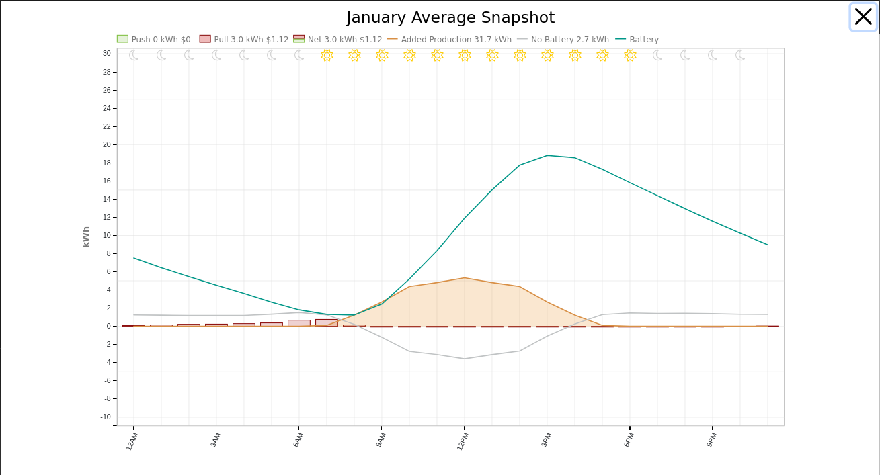
click at [862, 15] on button "button" at bounding box center [864, 17] width 26 height 26
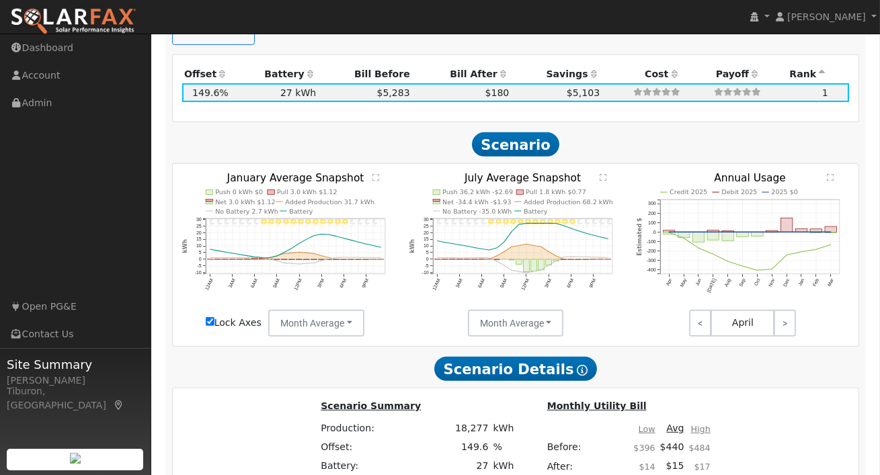
click at [601, 174] on text "" at bounding box center [602, 178] width 7 height 8
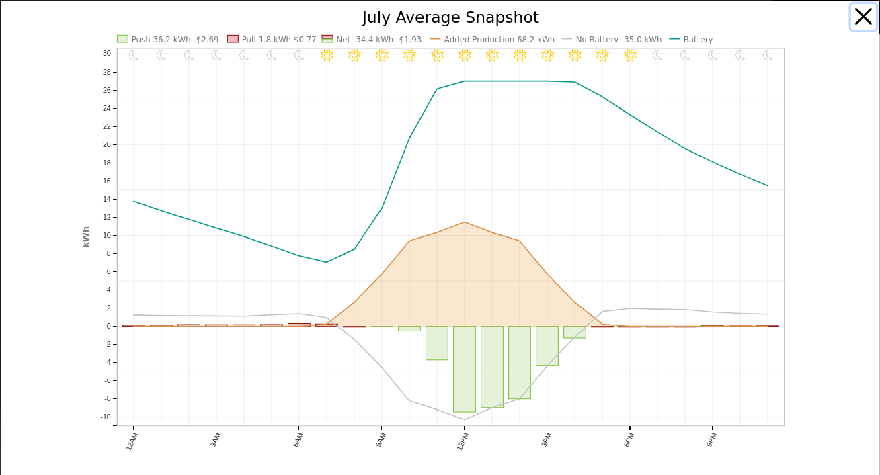
click at [857, 13] on button "button" at bounding box center [864, 17] width 26 height 26
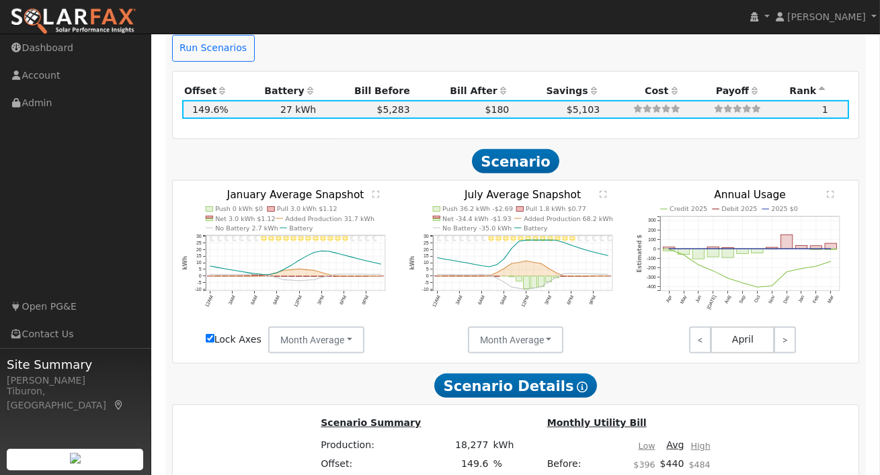
scroll to position [1181, 0]
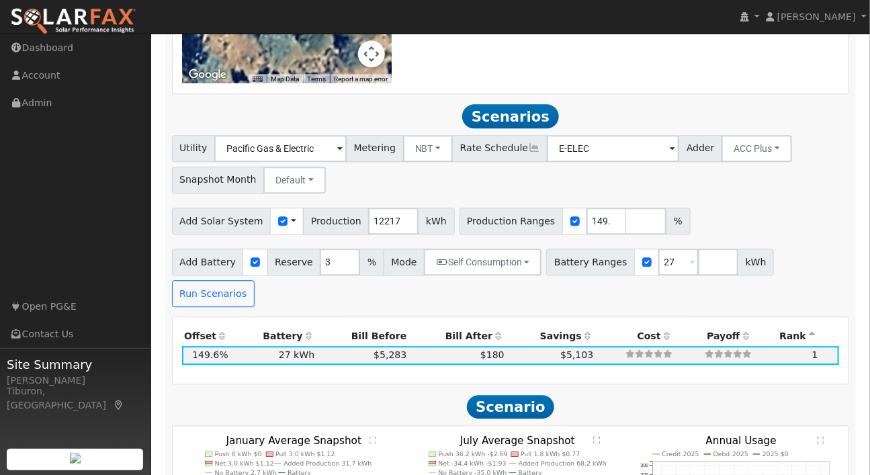
click at [374, 436] on text "" at bounding box center [373, 440] width 7 height 8
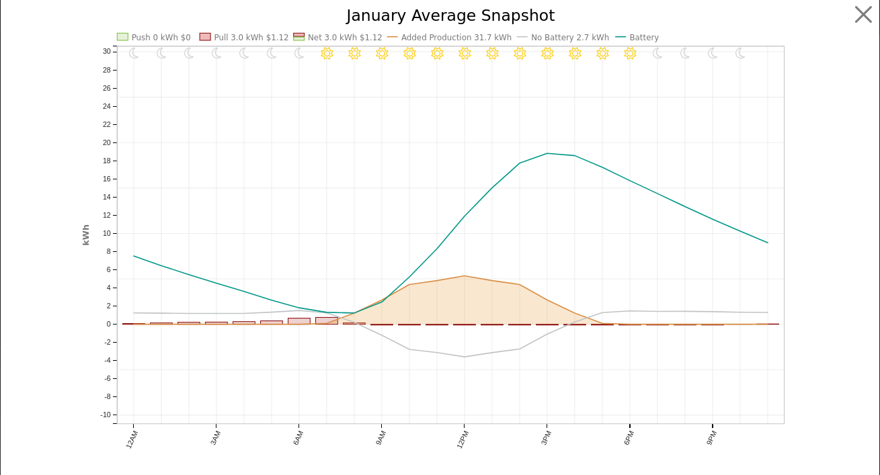
scroll to position [2, 0]
click at [854, 19] on button "button" at bounding box center [864, 15] width 26 height 26
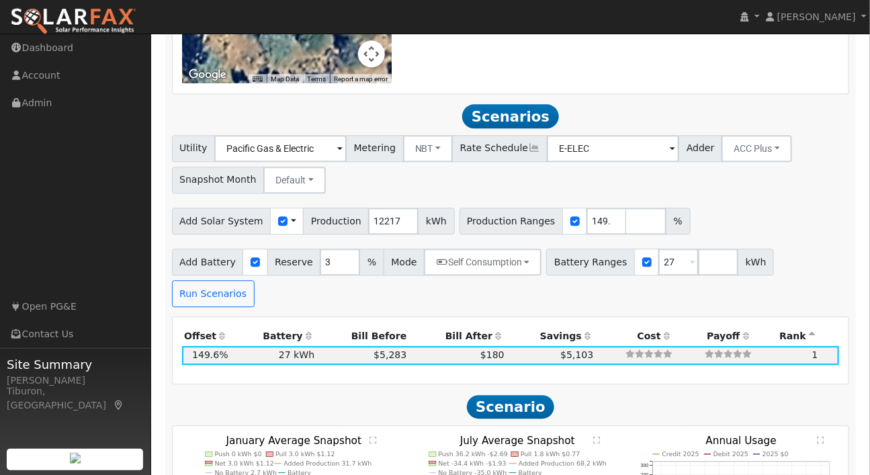
click at [598, 436] on text "" at bounding box center [596, 440] width 7 height 8
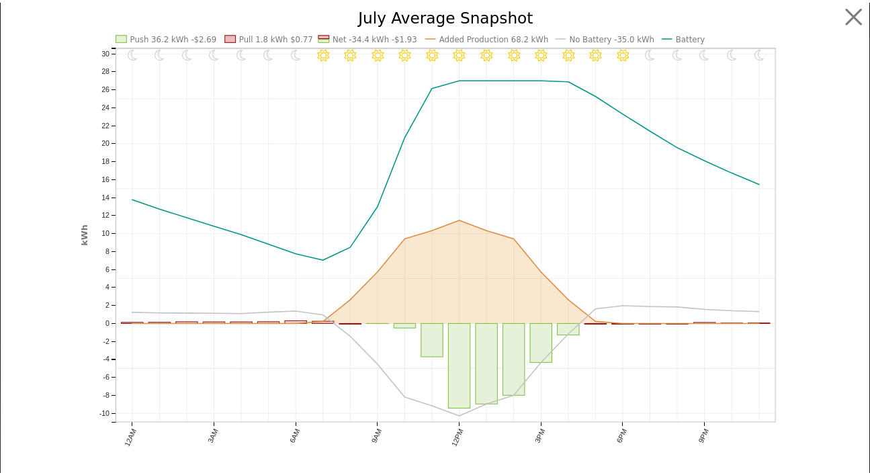
scroll to position [0, 0]
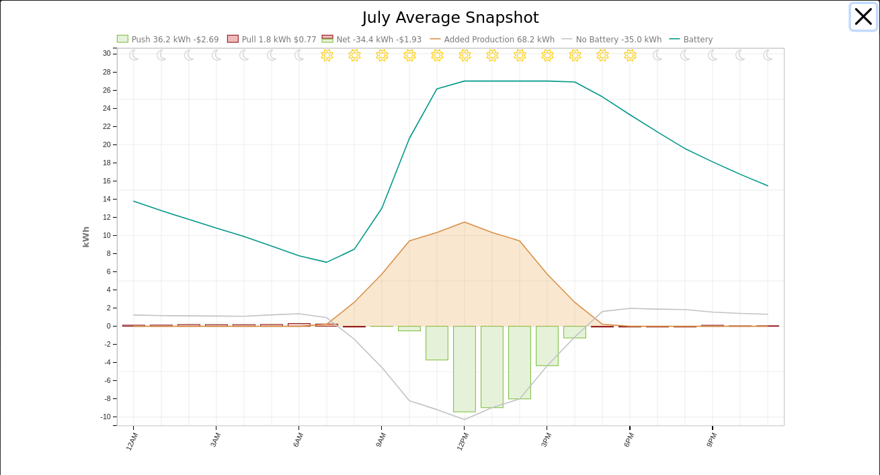
click at [851, 19] on button "button" at bounding box center [864, 17] width 26 height 26
